Goal: Information Seeking & Learning: Learn about a topic

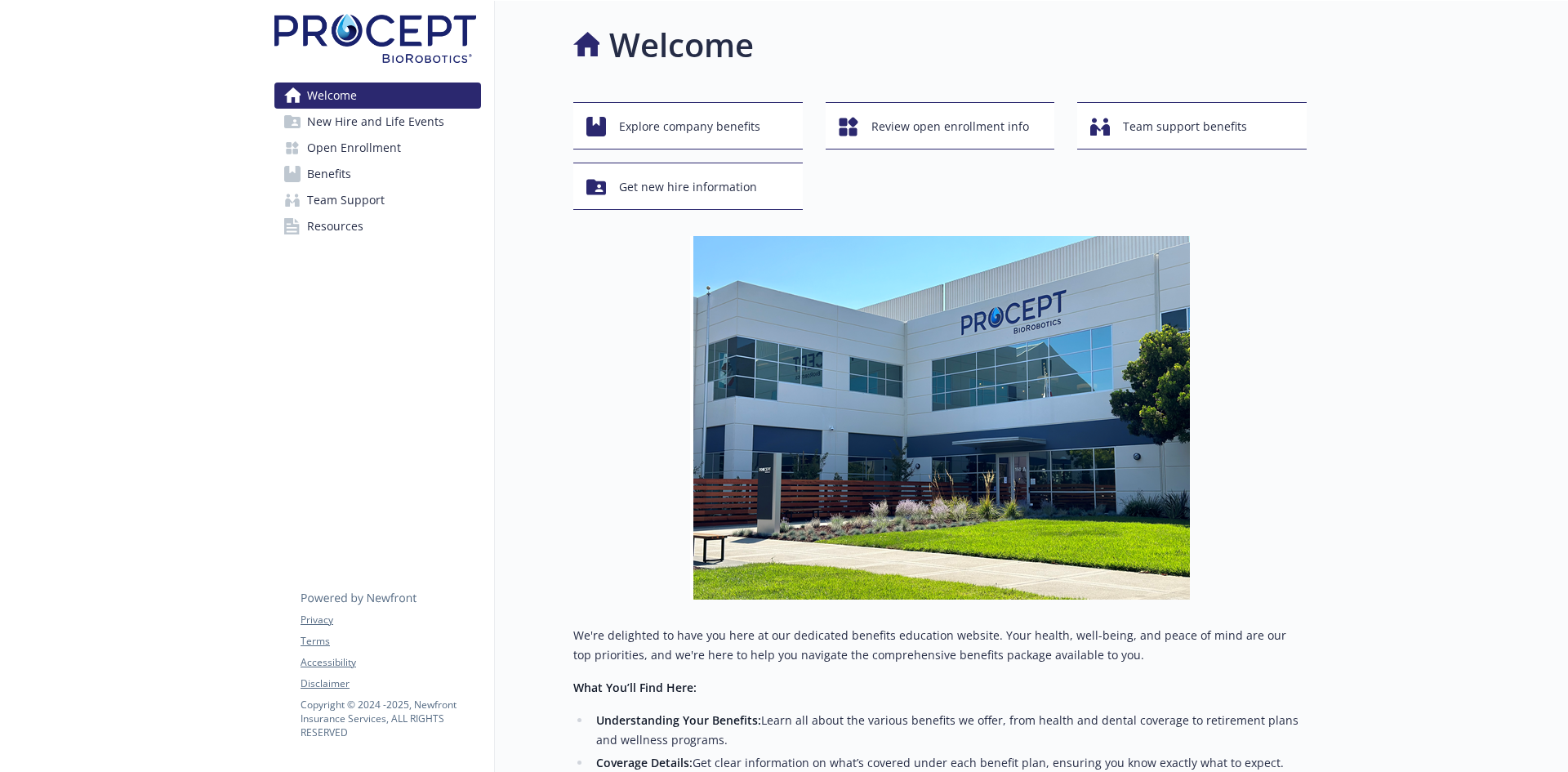
click at [362, 178] on link "Benefits" at bounding box center [377, 173] width 206 height 26
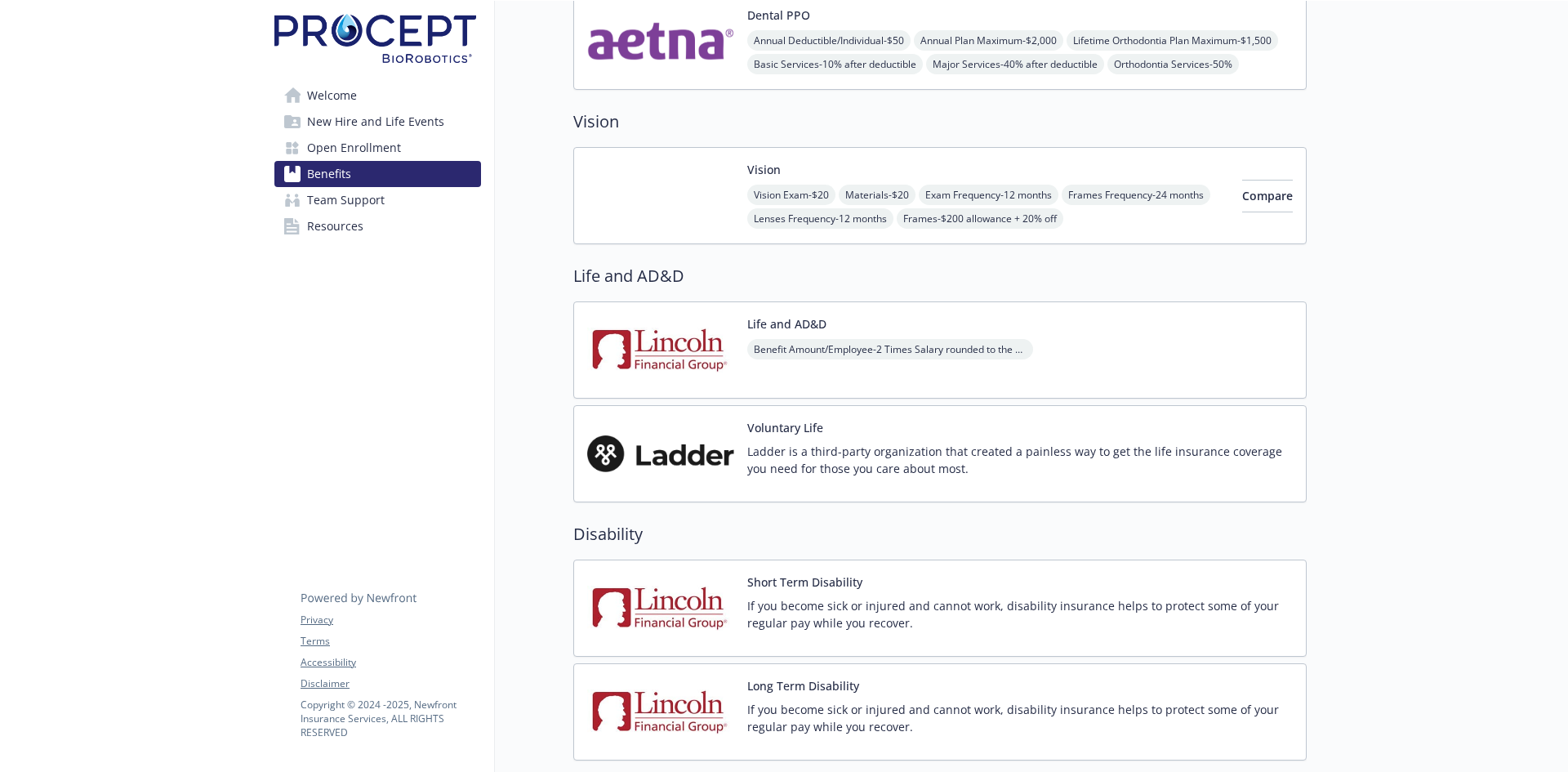
scroll to position [654, 0]
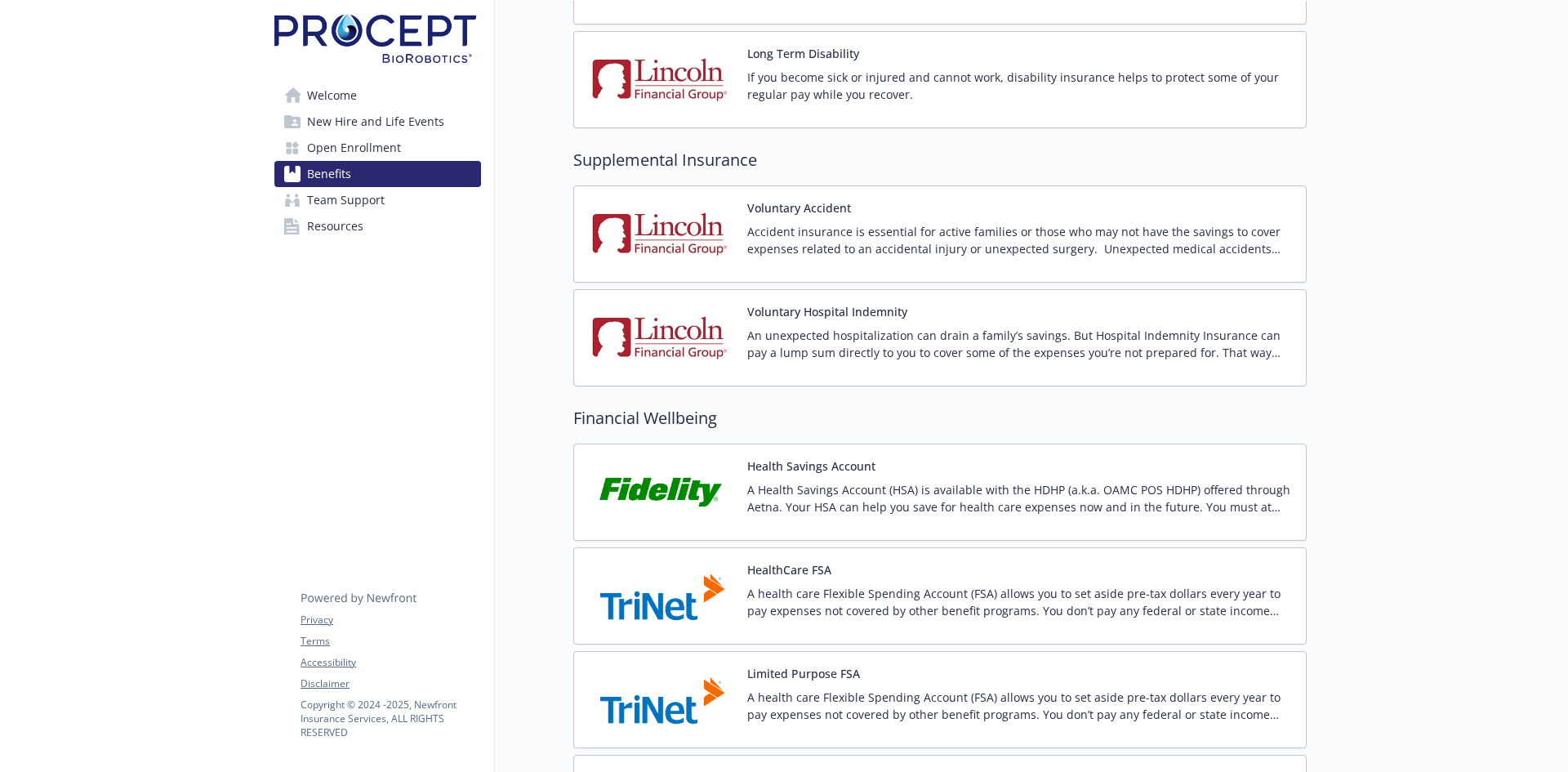
click at [867, 321] on div "Voluntary Hospital Indemnity An unexpected hospitalization can drain a family’s…" at bounding box center [1020, 338] width 545 height 70
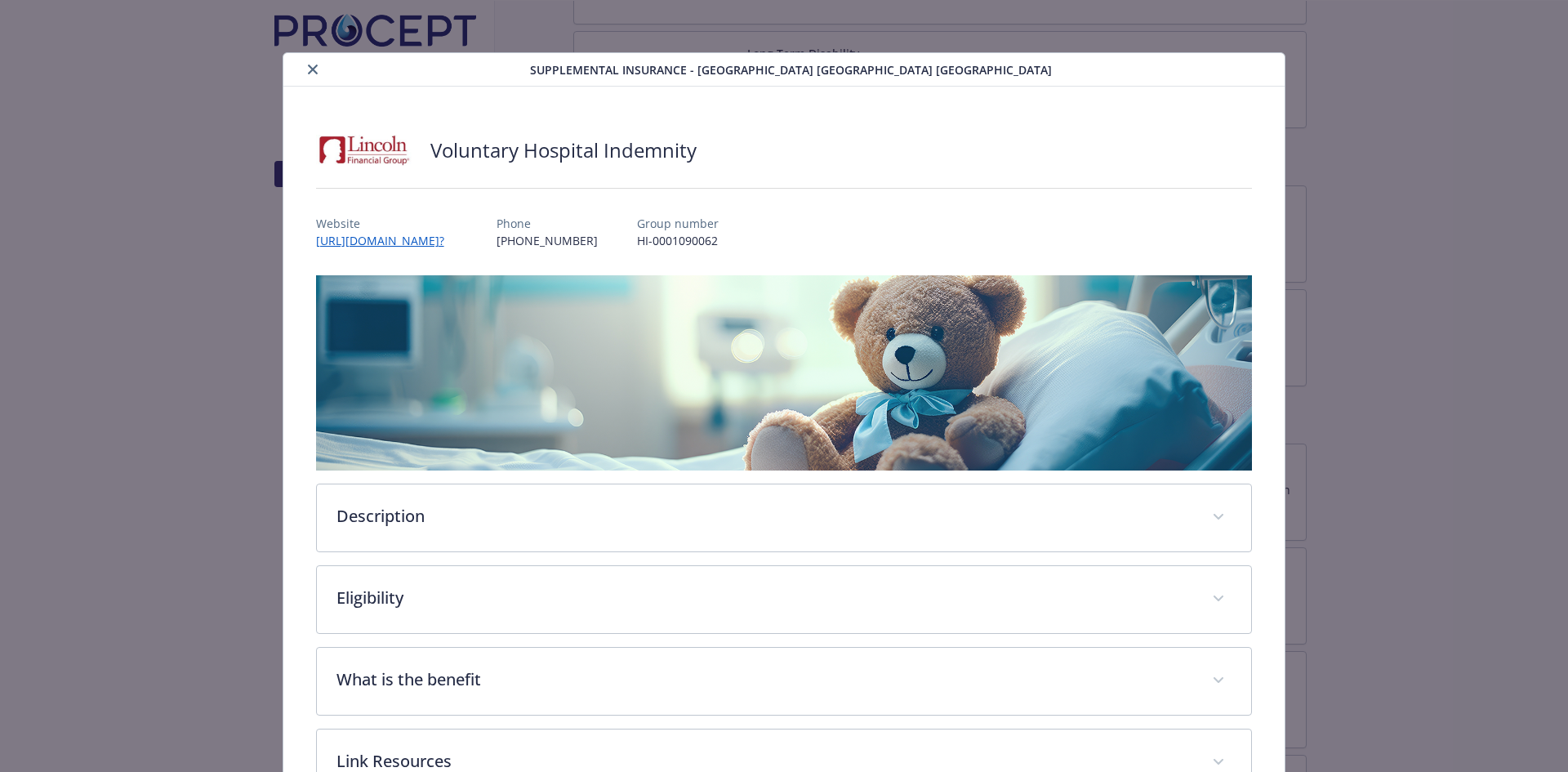
scroll to position [49, 0]
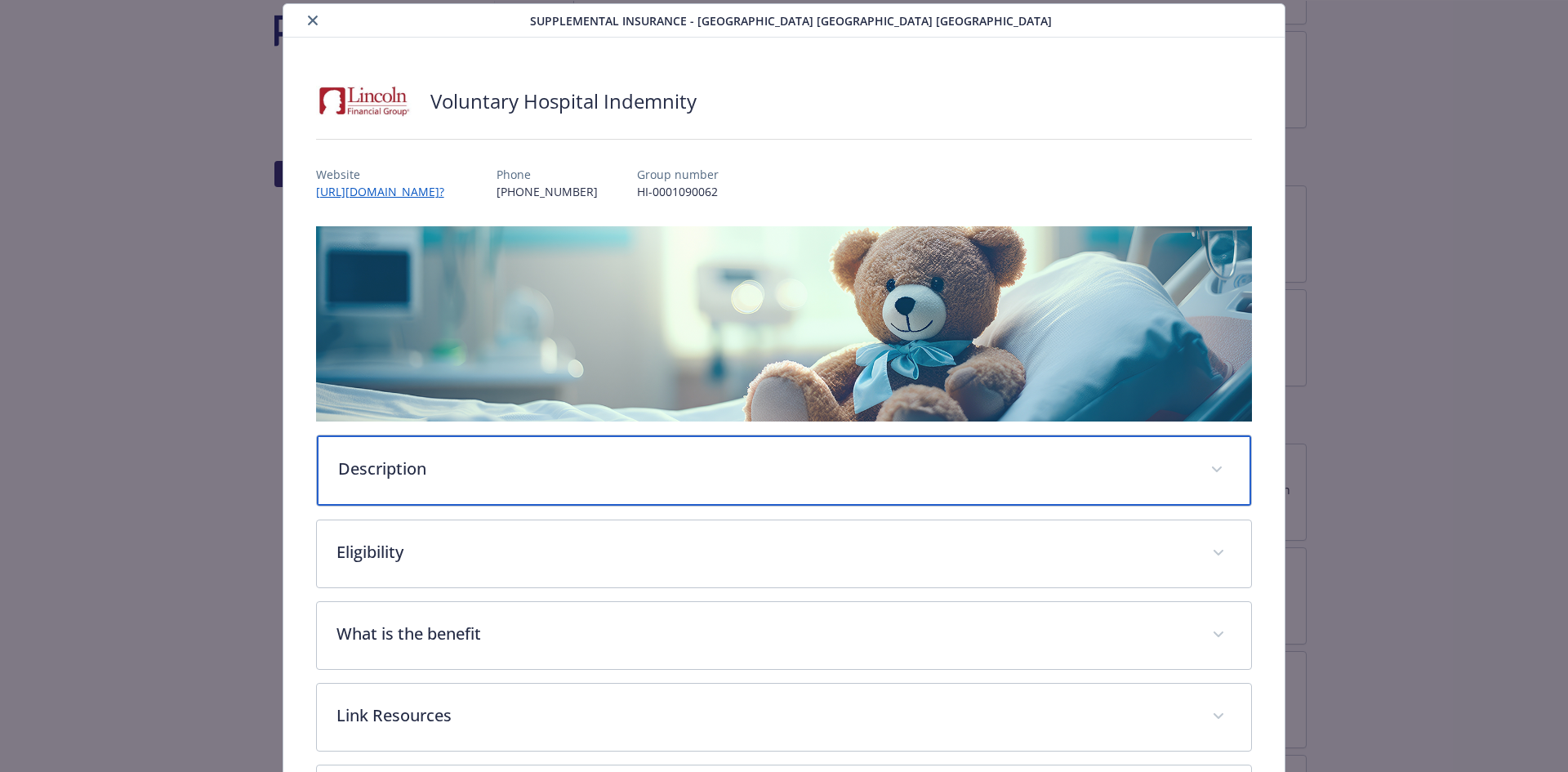
click at [446, 456] on p "Description" at bounding box center [764, 468] width 853 height 24
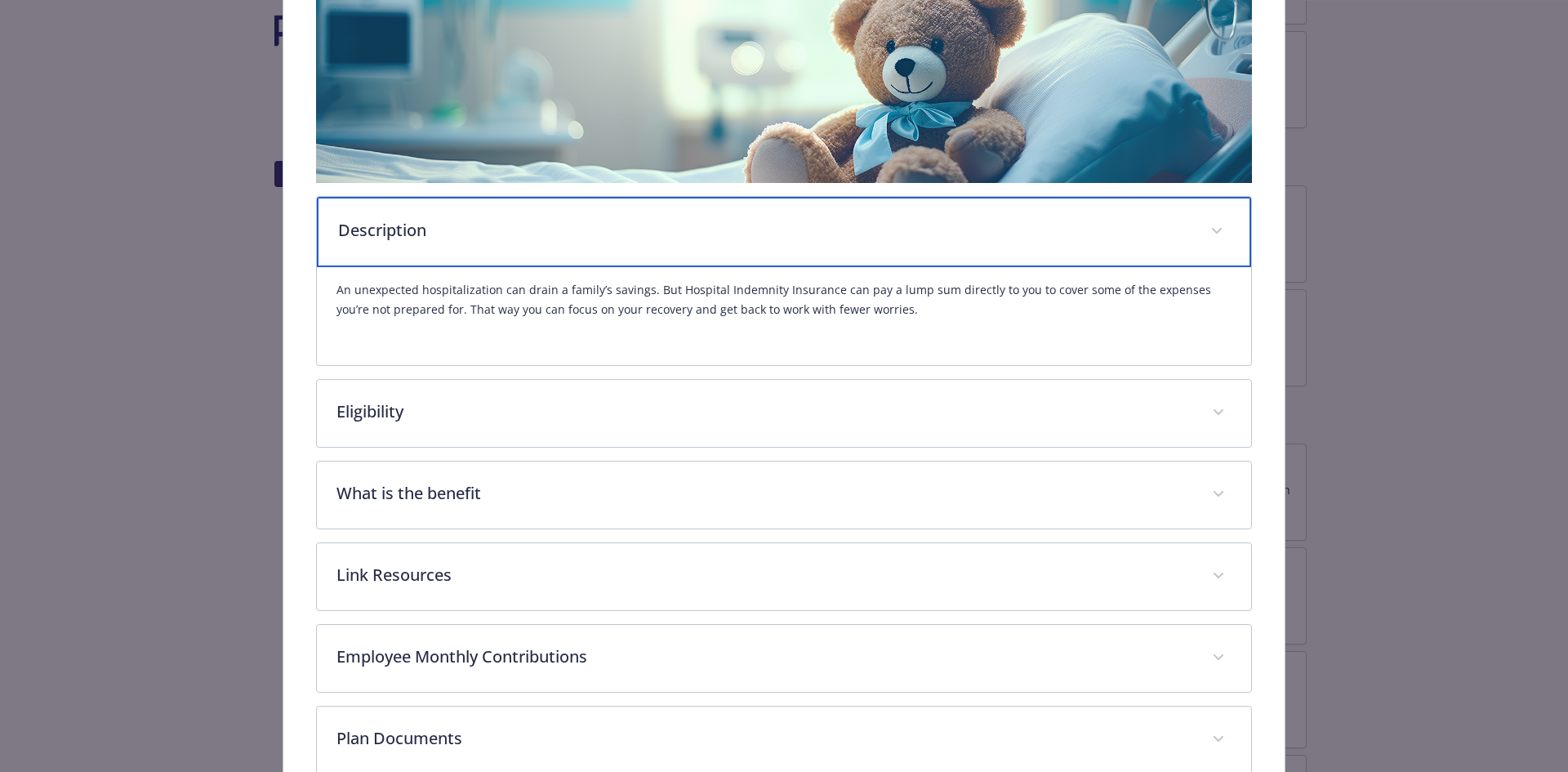
scroll to position [294, 0]
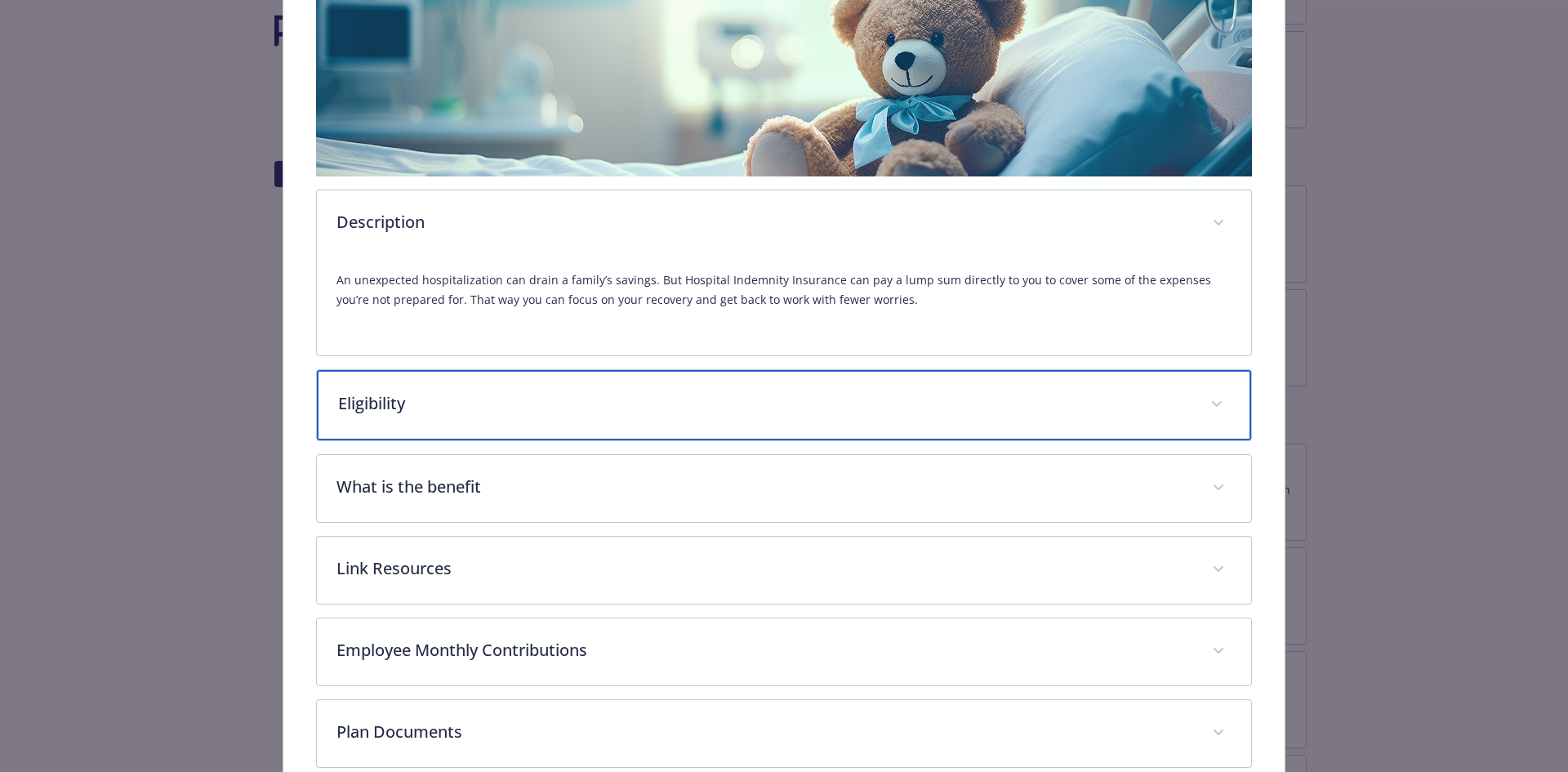
click at [467, 400] on p "Eligibility" at bounding box center [764, 403] width 853 height 24
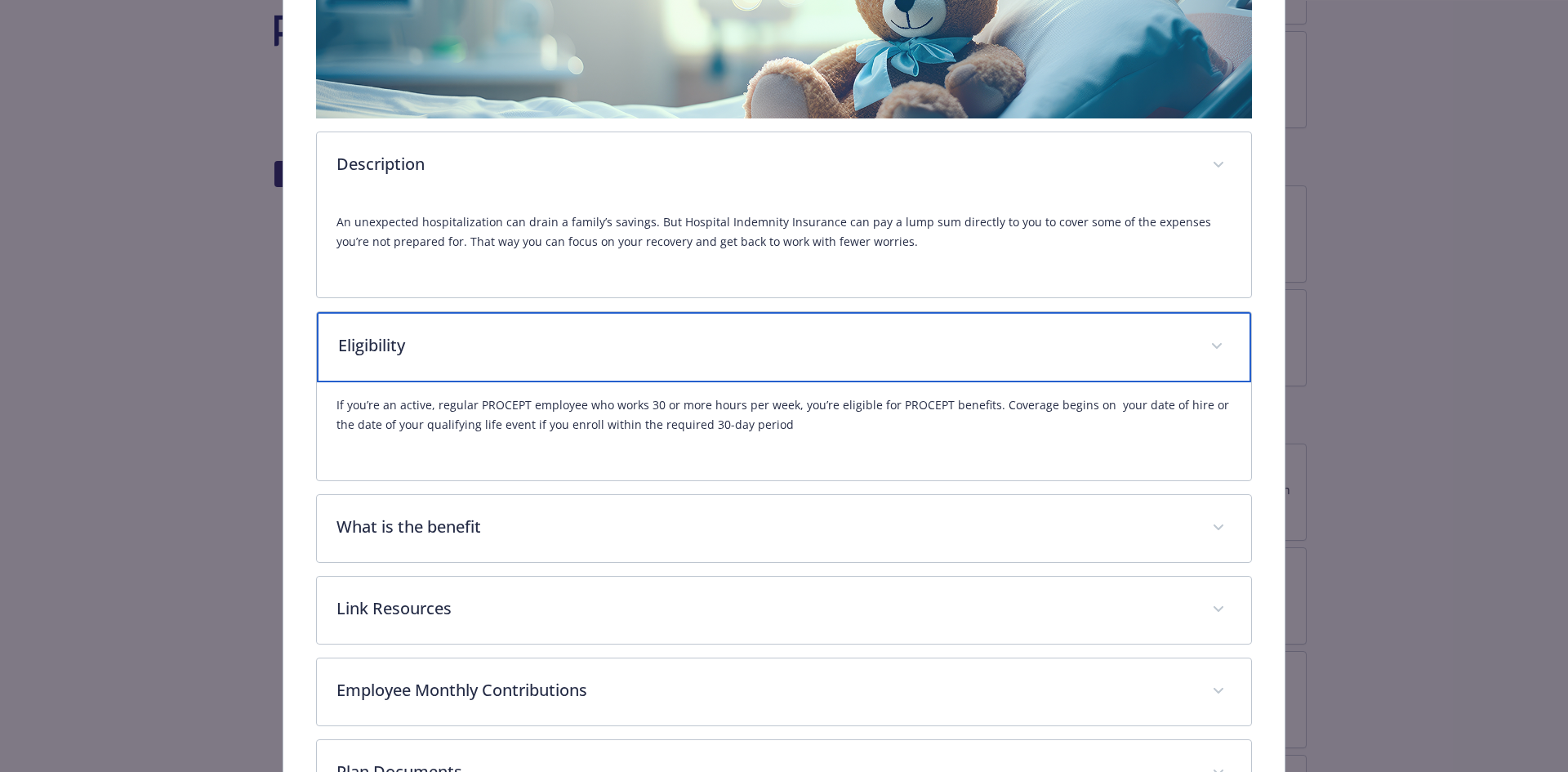
scroll to position [457, 0]
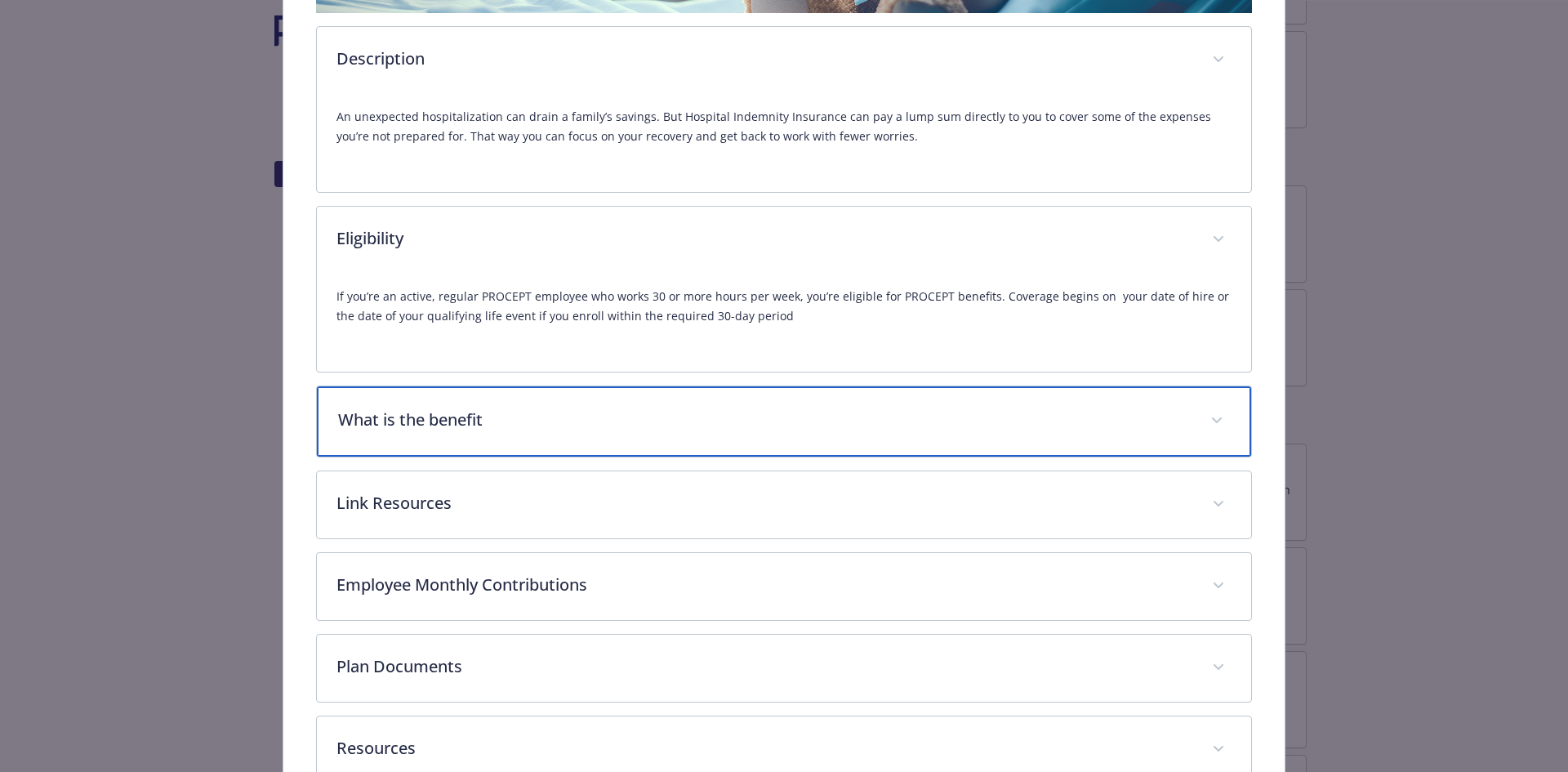
click at [524, 415] on p "What is the benefit" at bounding box center [764, 419] width 853 height 24
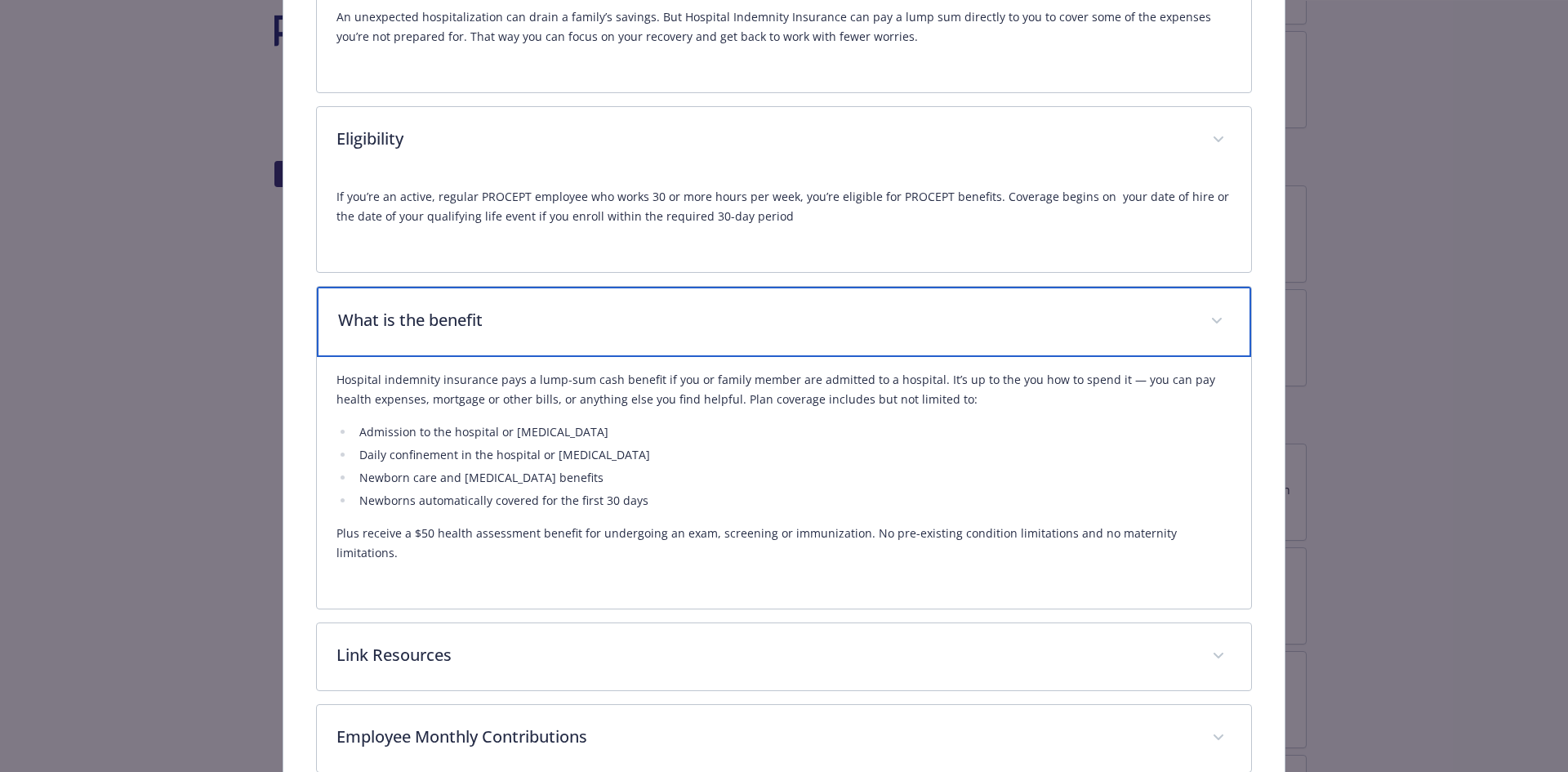
scroll to position [621, 0]
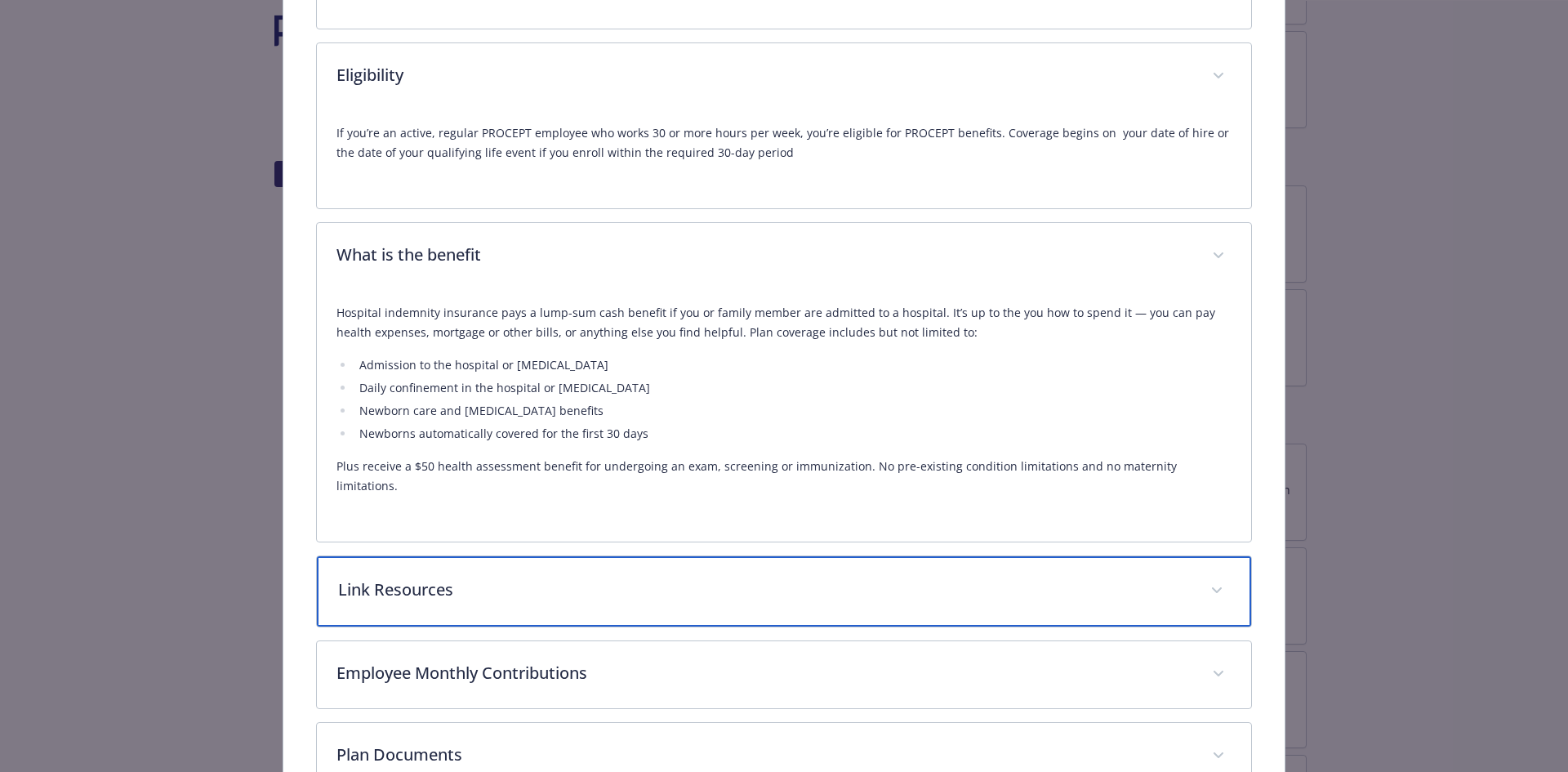
click at [527, 579] on p "Link Resources" at bounding box center [764, 589] width 853 height 24
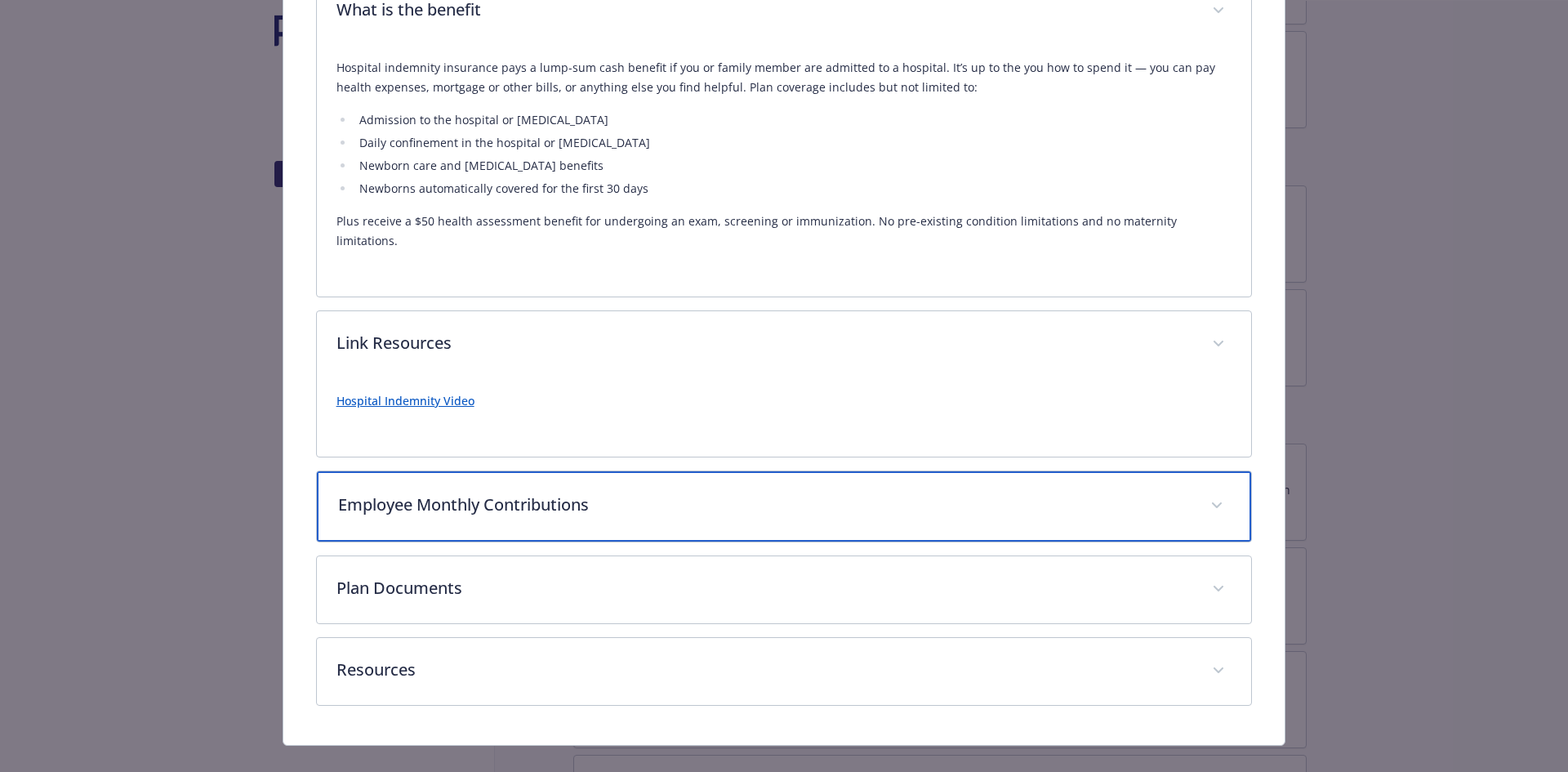
click at [535, 493] on p "Employee Monthly Contributions" at bounding box center [764, 505] width 853 height 24
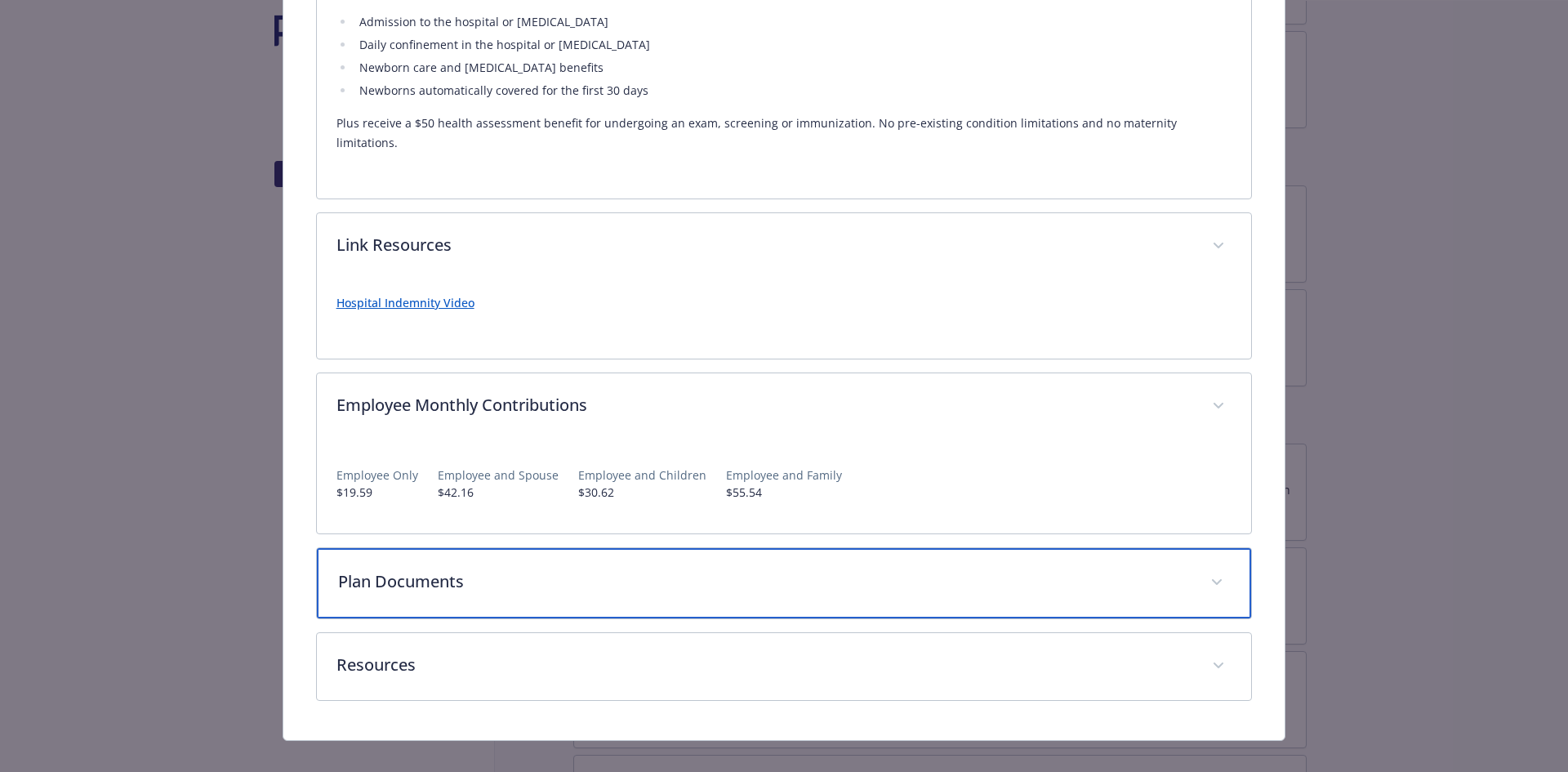
click at [536, 570] on p "Plan Documents" at bounding box center [764, 581] width 853 height 24
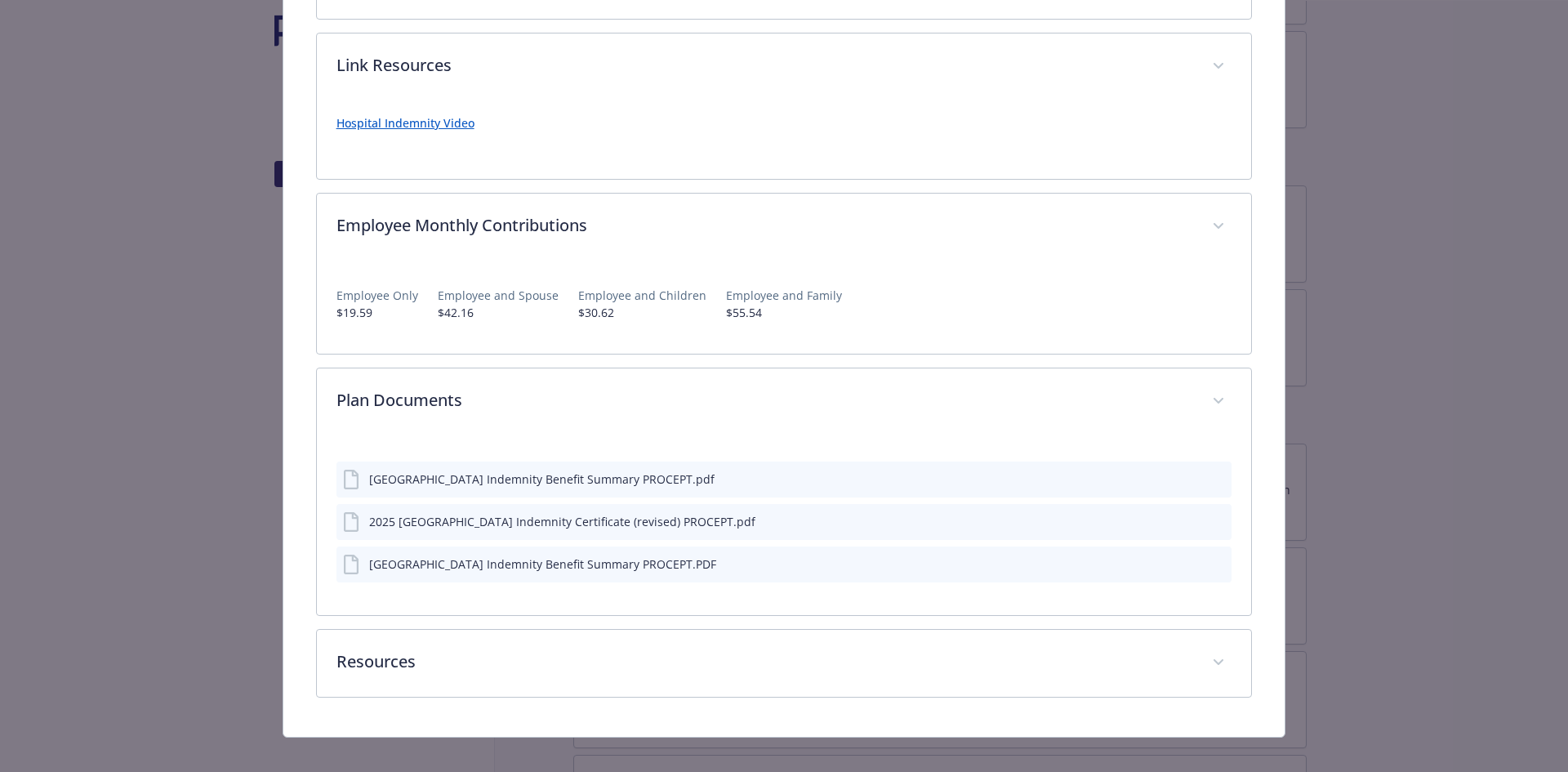
scroll to position [1140, 0]
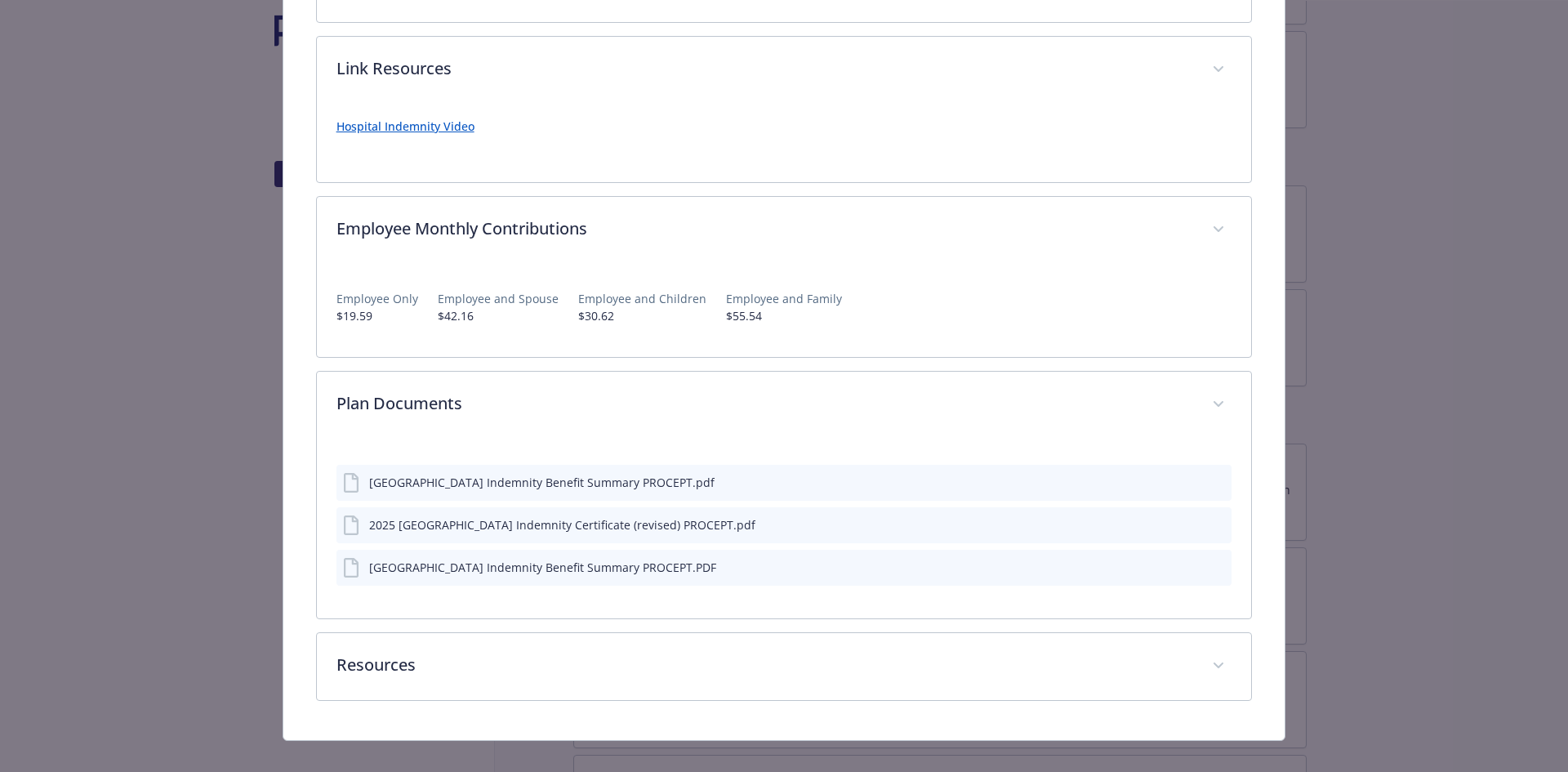
click at [1209, 477] on icon "preview file" at bounding box center [1215, 482] width 15 height 12
click at [1211, 561] on icon "preview file" at bounding box center [1215, 567] width 15 height 12
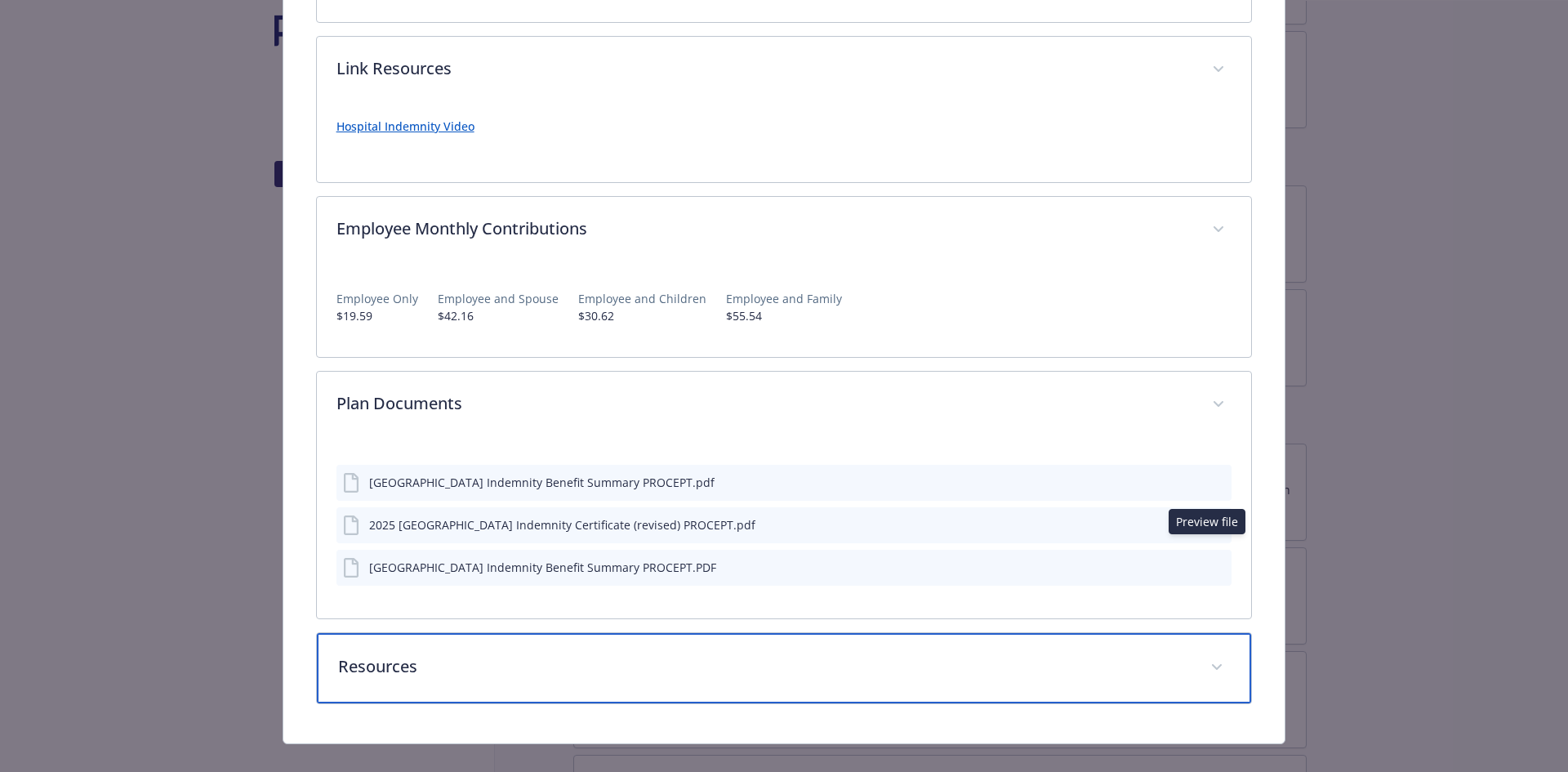
click at [560, 668] on div "Resources" at bounding box center [784, 668] width 936 height 71
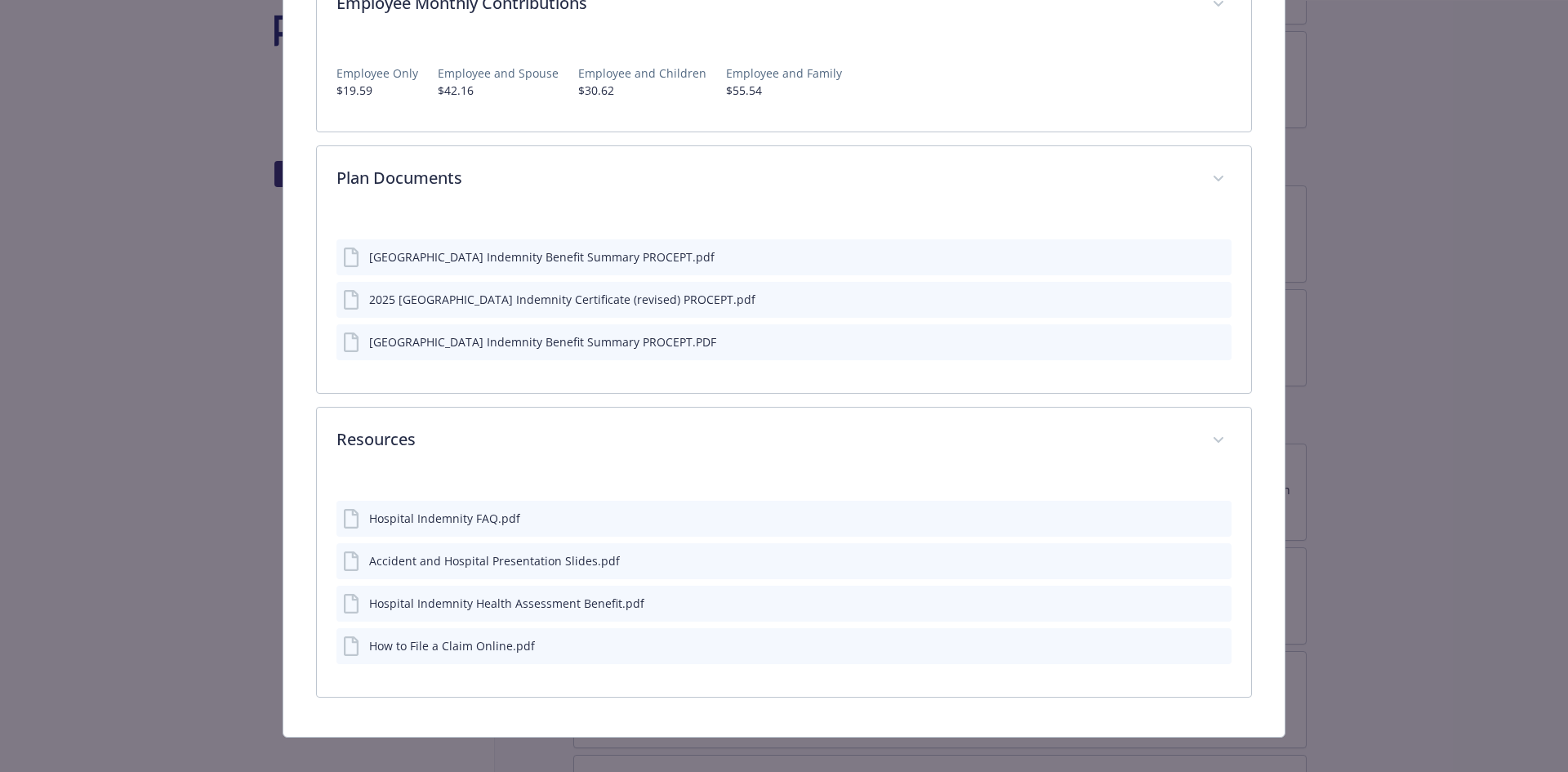
scroll to position [1363, 0]
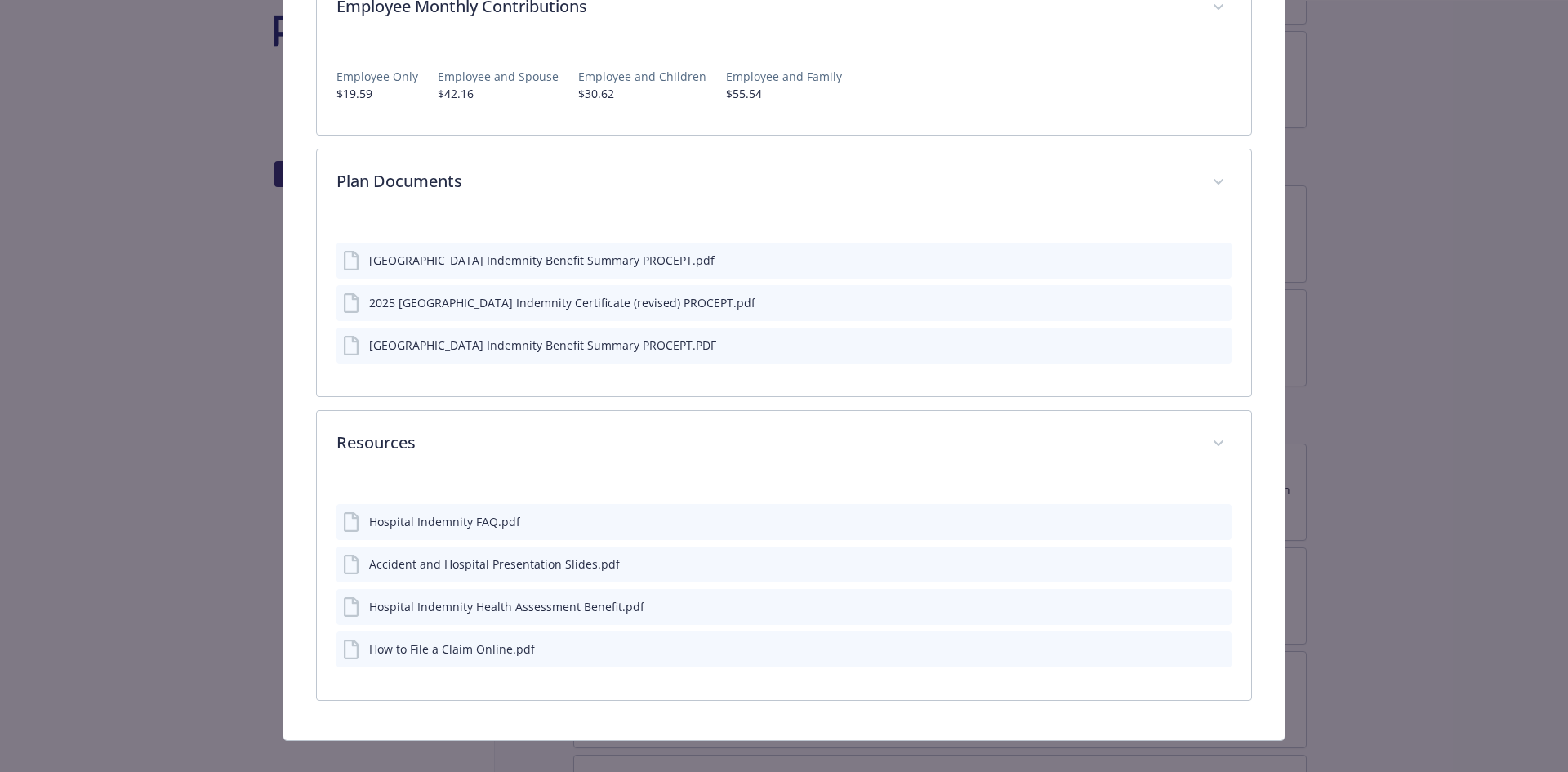
click at [1216, 504] on div "Hospital Indemnity FAQ.pdf" at bounding box center [784, 521] width 896 height 36
click at [1215, 513] on button "preview file" at bounding box center [1215, 520] width 18 height 15
click at [1214, 600] on icon "preview file" at bounding box center [1215, 605] width 15 height 12
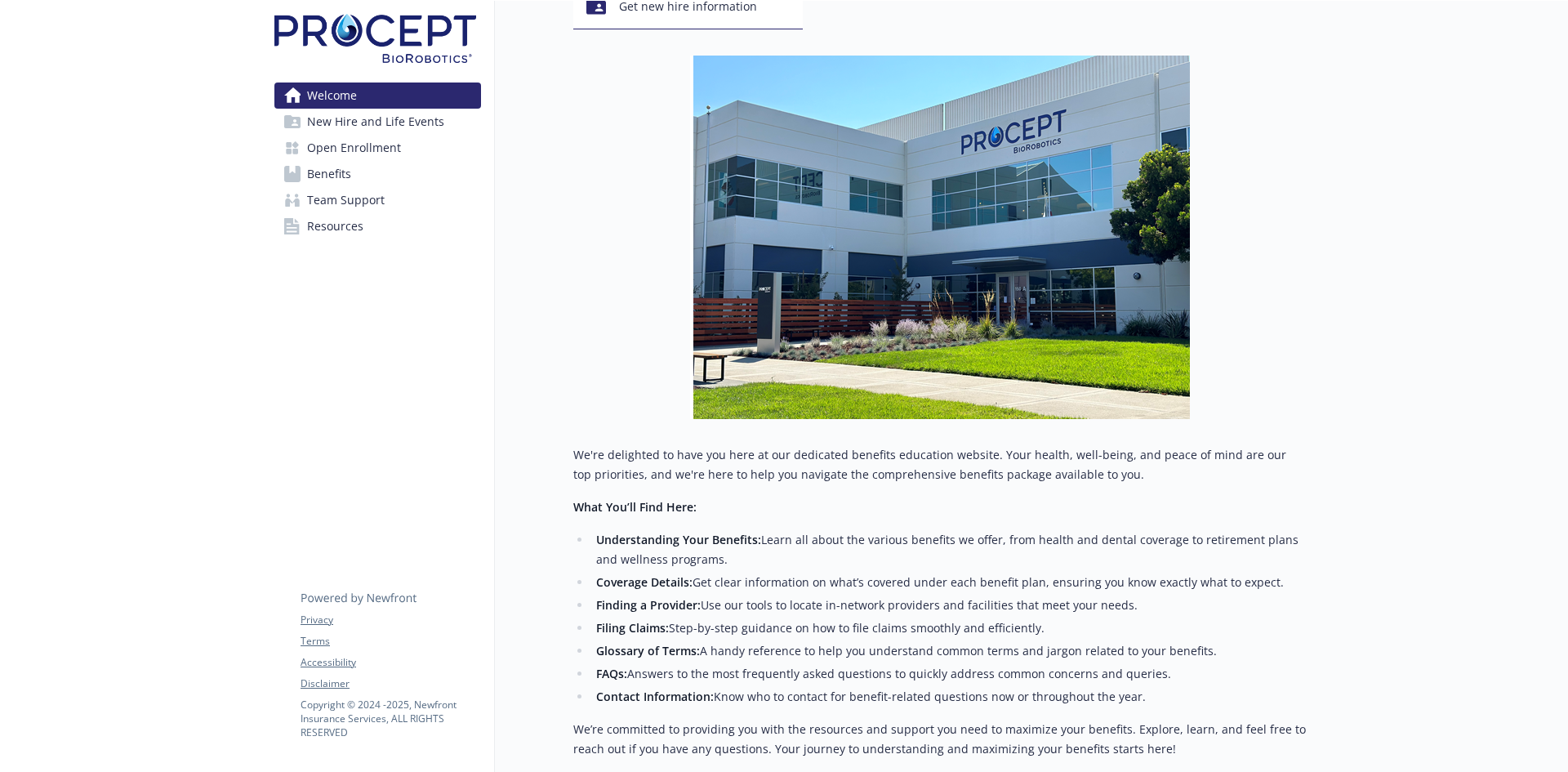
scroll to position [432, 0]
